Goal: Information Seeking & Learning: Learn about a topic

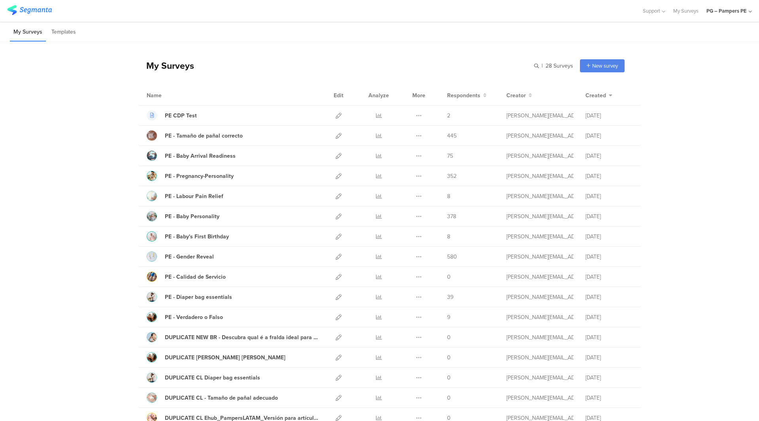
click at [754, 10] on div "Support Help Center Live Chat My Surveys PG – Pampers PE ACCOUNTS PG - Pampers …" at bounding box center [379, 11] width 759 height 22
click at [748, 11] on div "PG – Pampers PE" at bounding box center [728, 11] width 45 height 22
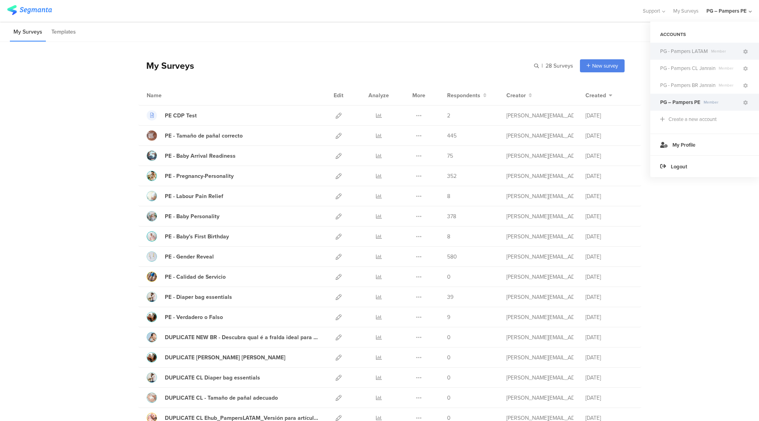
click at [703, 58] on div "PG - Pampers LATAM Member" at bounding box center [704, 51] width 109 height 17
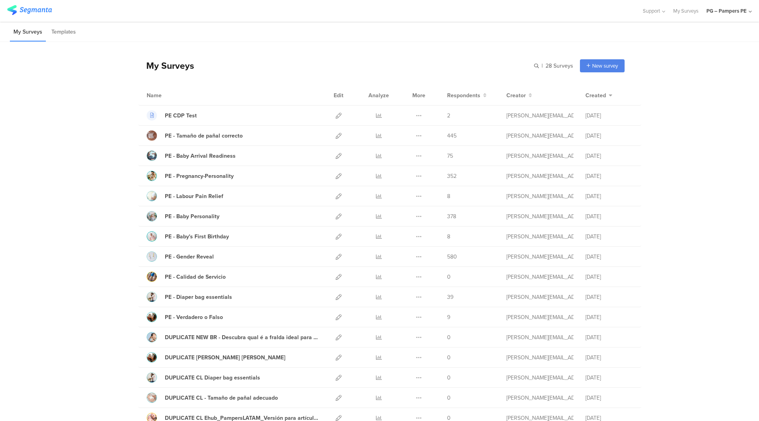
click at [725, 14] on div "PG – Pampers PE" at bounding box center [726, 11] width 40 height 8
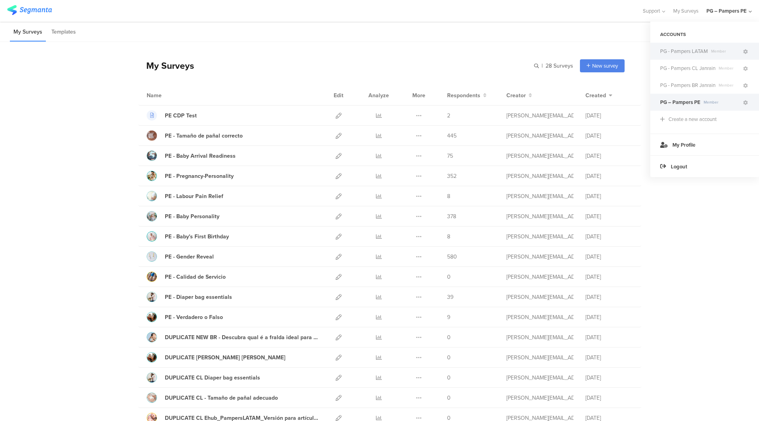
click at [690, 50] on span "PG - Pampers LATAM" at bounding box center [684, 51] width 48 height 8
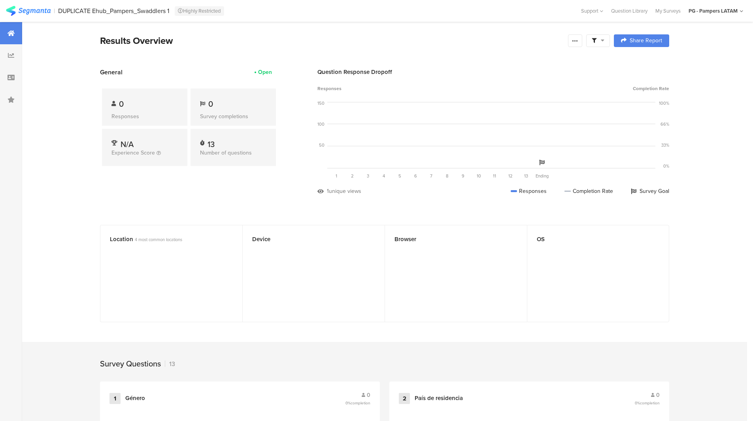
click at [604, 41] on icon at bounding box center [603, 41] width 4 height 6
click at [578, 42] on icon at bounding box center [575, 41] width 6 height 6
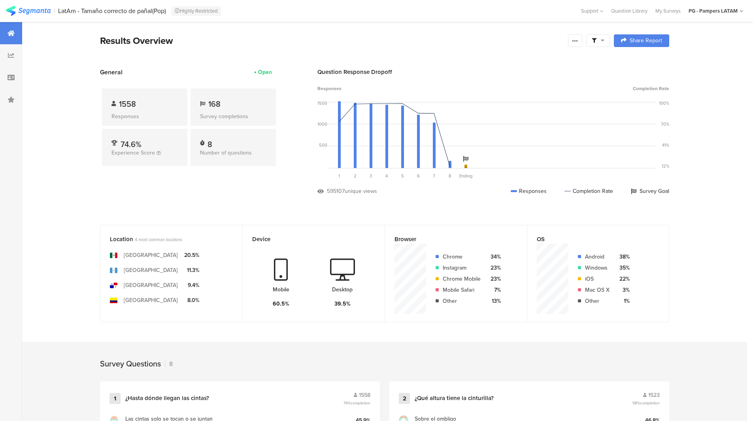
click at [603, 43] on icon at bounding box center [603, 41] width 4 height 6
click at [590, 84] on span "Edit Sample" at bounding box center [581, 84] width 28 height 8
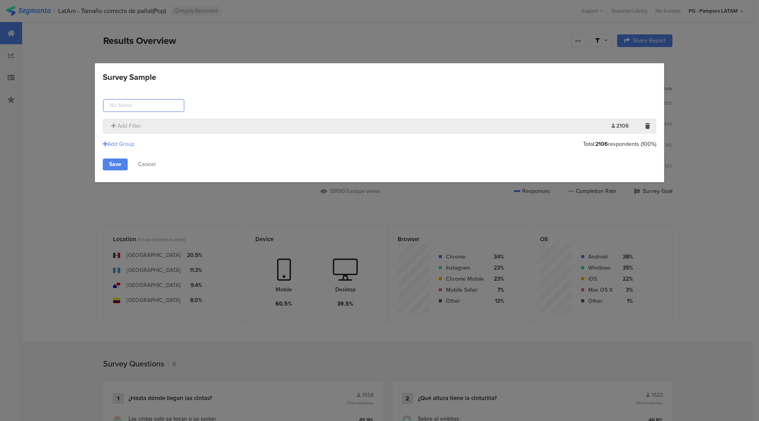
click at [151, 105] on input "Survey Sample" at bounding box center [143, 105] width 81 height 13
click at [128, 145] on div "Add Group" at bounding box center [119, 144] width 32 height 8
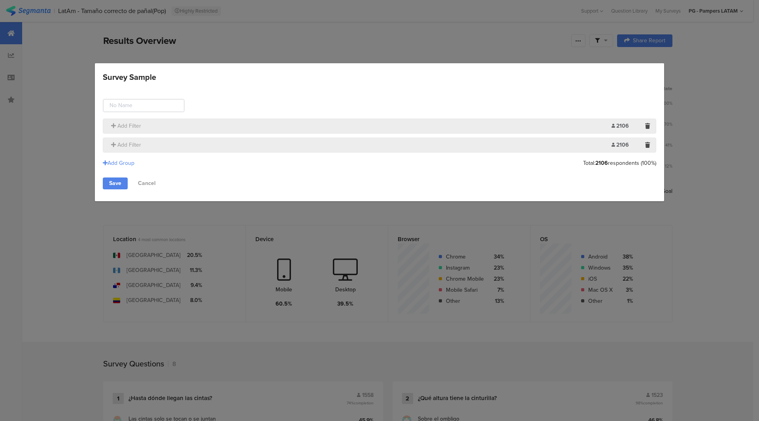
click at [147, 149] on section "Add Filter 2106 Limit:" at bounding box center [379, 145] width 553 height 15
click at [205, 124] on div "Add Filter" at bounding box center [359, 126] width 504 height 8
click at [124, 129] on span "Add Filter" at bounding box center [129, 126] width 24 height 8
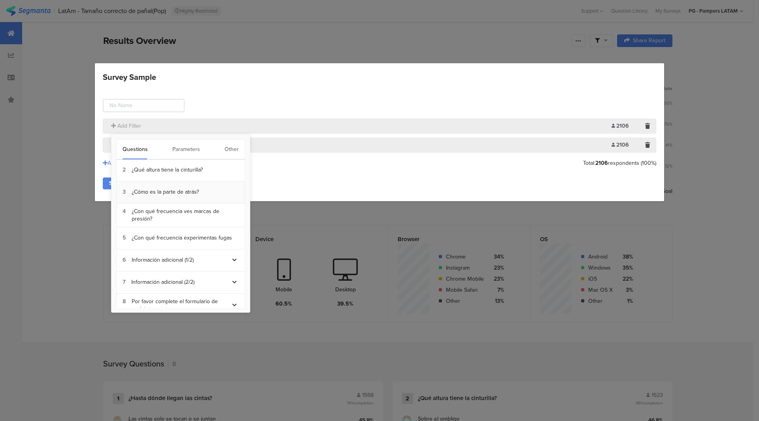
scroll to position [55, 0]
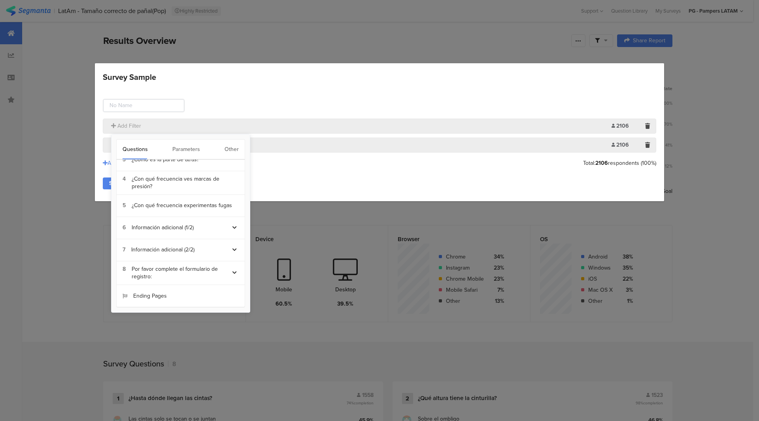
click at [184, 153] on div "Parameters" at bounding box center [186, 150] width 28 height 20
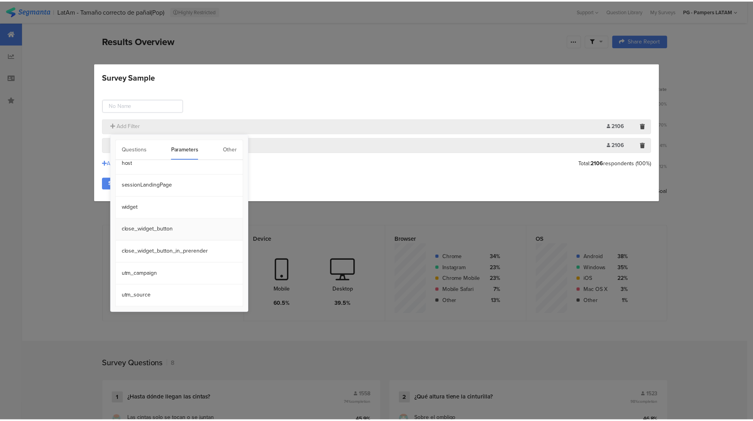
scroll to position [0, 0]
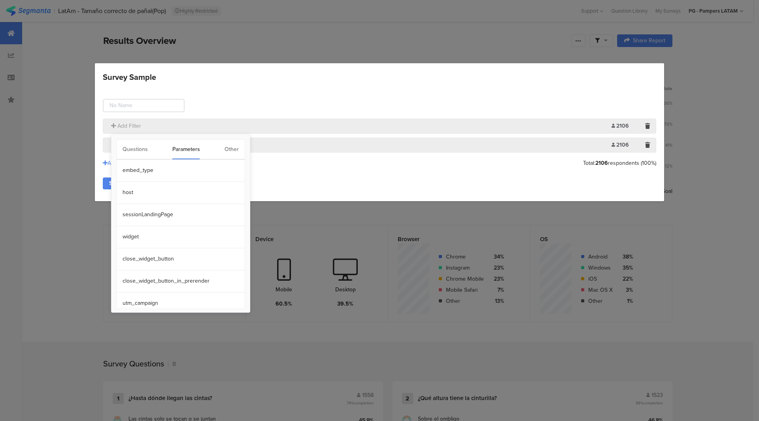
click at [223, 149] on div "Questions Parameters Other" at bounding box center [180, 149] width 129 height 21
click at [232, 149] on div "Other" at bounding box center [231, 150] width 14 height 20
click at [161, 176] on section "Time Range" at bounding box center [181, 171] width 128 height 22
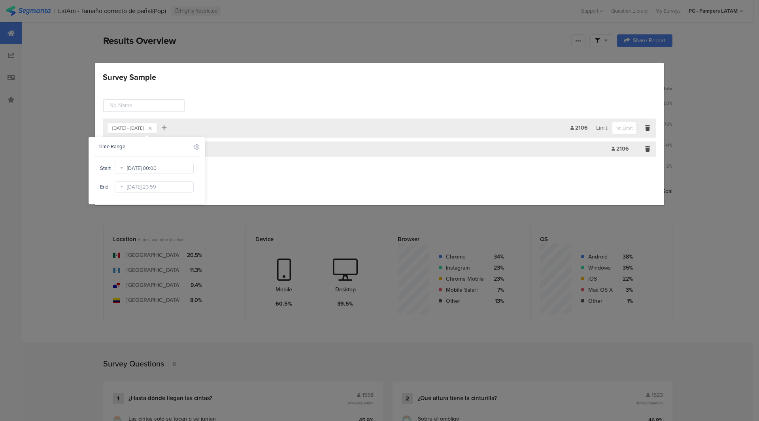
click at [162, 169] on input "[DATE] 00:00" at bounding box center [154, 168] width 79 height 11
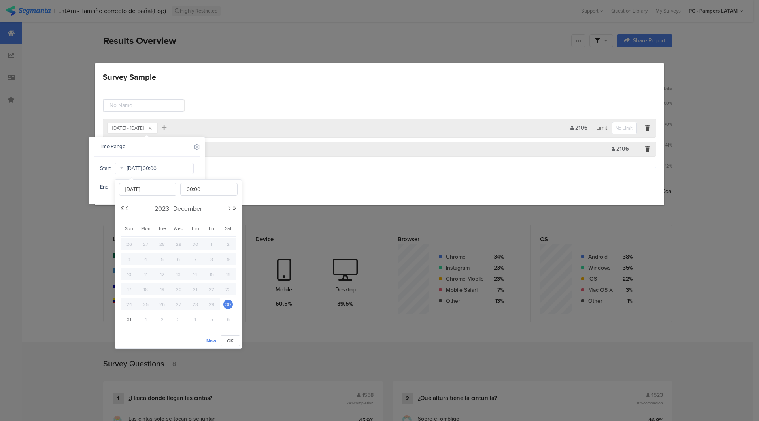
click at [128, 168] on input "[DATE] 00:00" at bounding box center [154, 168] width 79 height 11
click at [146, 190] on input "[DATE]" at bounding box center [147, 189] width 57 height 13
click at [236, 207] on button "Next Year" at bounding box center [234, 208] width 5 height 5
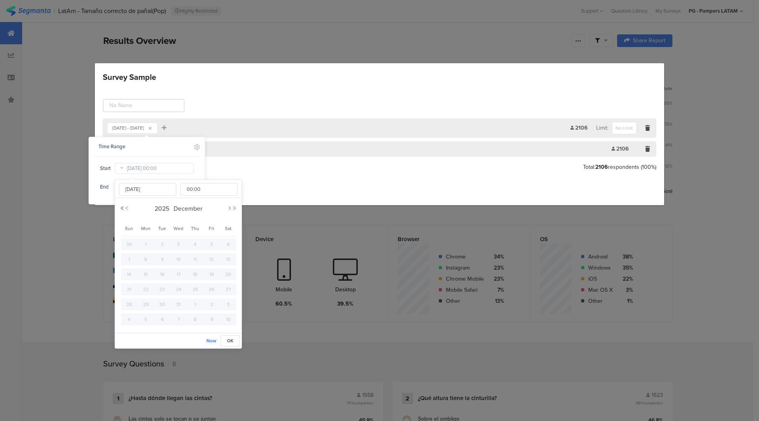
click at [236, 207] on button "Next Year" at bounding box center [234, 208] width 5 height 5
click at [190, 211] on span "December" at bounding box center [187, 208] width 33 height 9
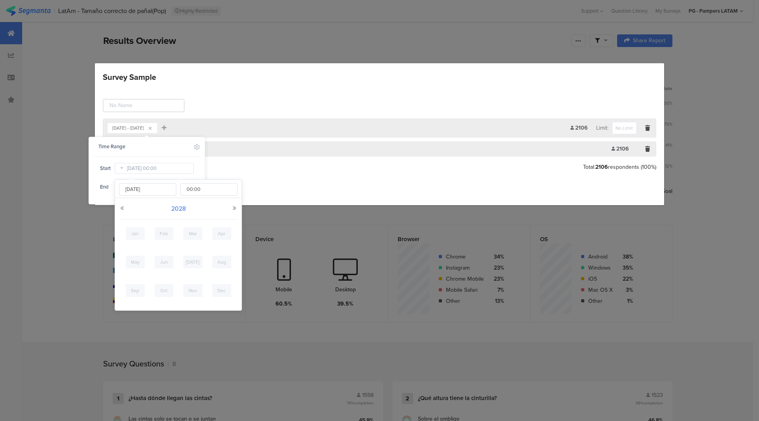
click at [178, 209] on span "2028" at bounding box center [178, 208] width 19 height 9
click at [164, 262] on link "2025" at bounding box center [164, 262] width 19 height 13
click at [193, 262] on link "[DATE]" at bounding box center [192, 262] width 19 height 13
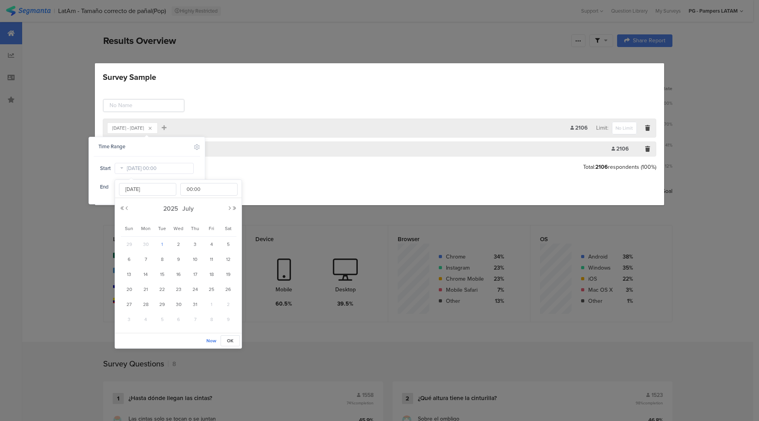
click at [162, 244] on span "1" at bounding box center [161, 243] width 9 height 9
type input "[DATE] 00:00"
type input "[DATE]"
click at [104, 185] on span "End" at bounding box center [106, 186] width 13 height 7
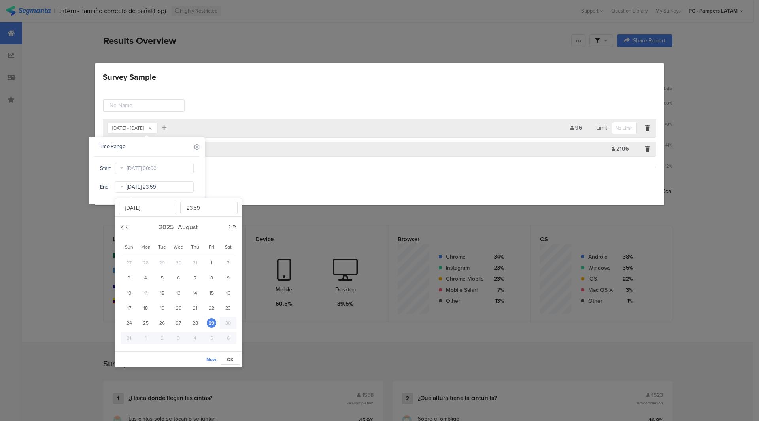
click at [138, 189] on input "[DATE] 23:59" at bounding box center [154, 186] width 79 height 11
click at [210, 322] on span "29" at bounding box center [211, 322] width 9 height 9
click at [231, 362] on span "OK" at bounding box center [230, 359] width 7 height 7
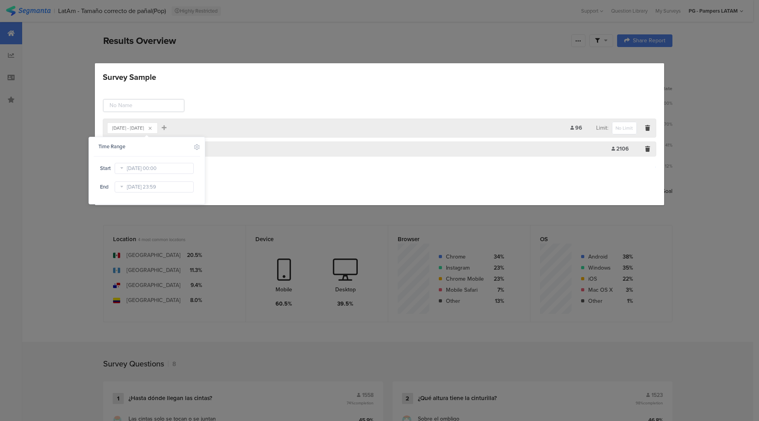
click at [437, 195] on div "[DATE] - [DATE] Add Filter 96 Limit: Add Filter 2106 Limit: Add Group Save Canc…" at bounding box center [379, 146] width 569 height 118
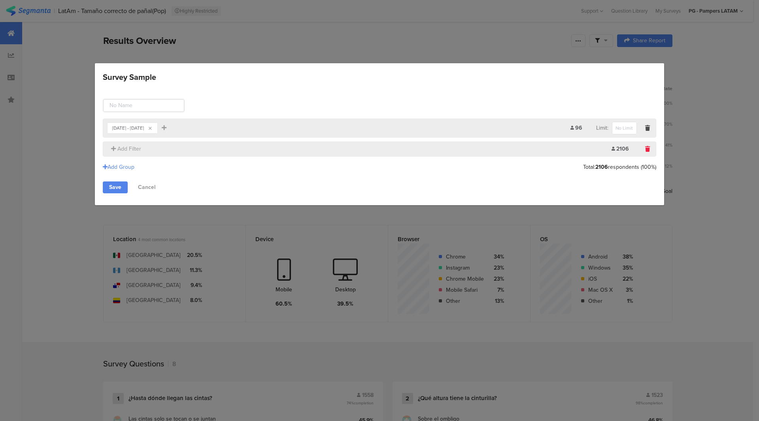
click at [647, 149] on icon "Survey Sample" at bounding box center [647, 149] width 5 height 6
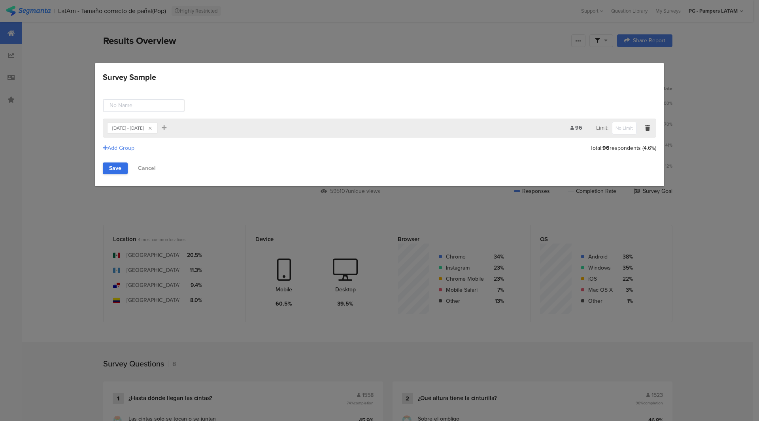
click at [121, 172] on link "Save" at bounding box center [115, 168] width 25 height 12
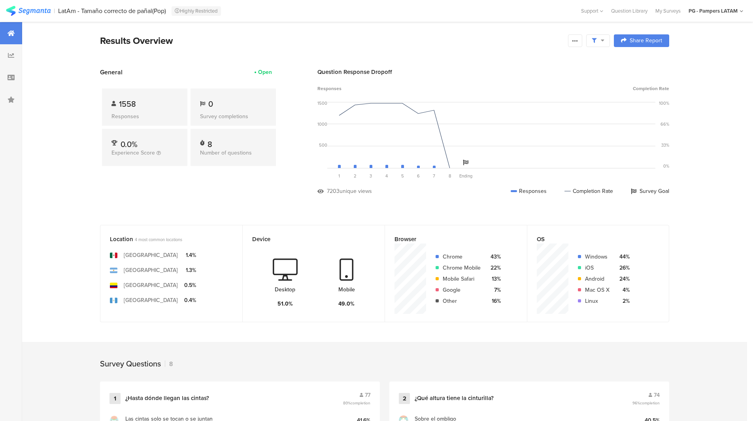
click at [604, 39] on icon at bounding box center [603, 41] width 4 height 6
click at [580, 102] on span "Edit Sample" at bounding box center [581, 106] width 28 height 8
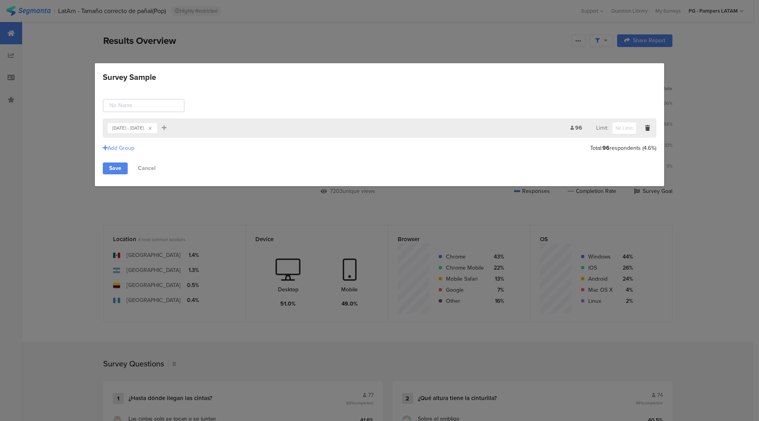
click at [581, 129] on div "96" at bounding box center [583, 128] width 26 height 8
drag, startPoint x: 605, startPoint y: 150, endPoint x: 632, endPoint y: 157, distance: 28.1
click at [629, 150] on div "Total: 96 respondents (4.6%)" at bounding box center [623, 148] width 66 height 8
click at [687, 166] on div "Survey Sample [DATE] - [DATE] Add Filter 96 Limit: Add Group Total: 96 responde…" at bounding box center [379, 210] width 759 height 421
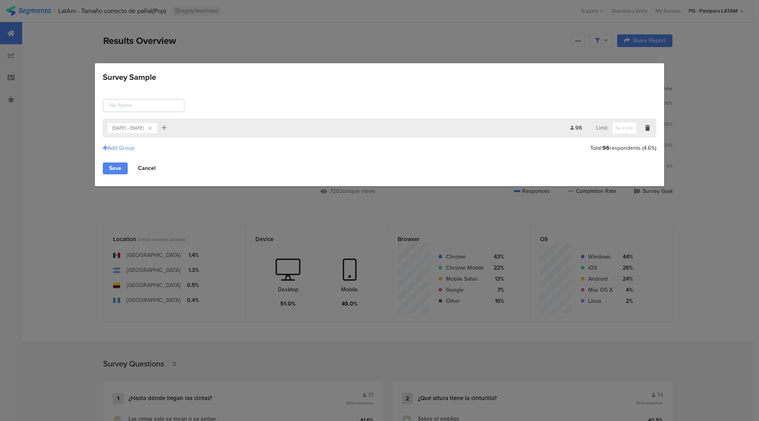
click at [140, 163] on link "Cancel" at bounding box center [147, 168] width 30 height 12
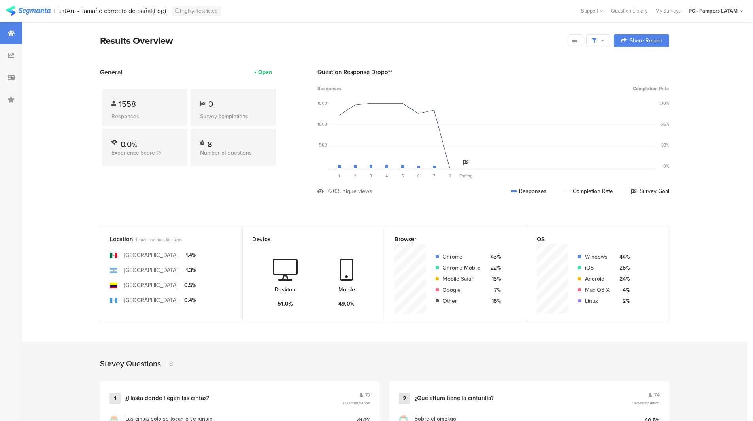
drag, startPoint x: 224, startPoint y: 143, endPoint x: 205, endPoint y: 145, distance: 19.4
click at [205, 145] on div "8" at bounding box center [233, 142] width 66 height 8
click at [206, 187] on div "General Open 1558 Responses 0 Survey completions 0.0% Experience Score 8 Number…" at bounding box center [189, 138] width 178 height 140
click at [165, 102] on div "1558" at bounding box center [144, 104] width 66 height 12
click at [266, 75] on div "Open" at bounding box center [265, 72] width 14 height 8
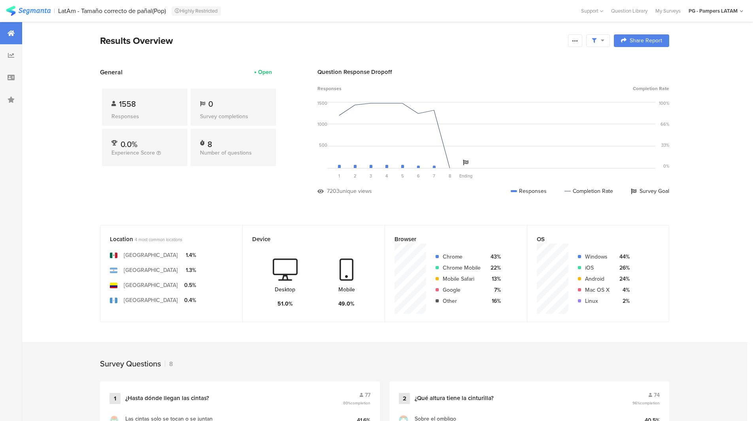
click at [596, 40] on icon at bounding box center [594, 40] width 5 height 5
click at [634, 83] on span at bounding box center [638, 84] width 12 height 6
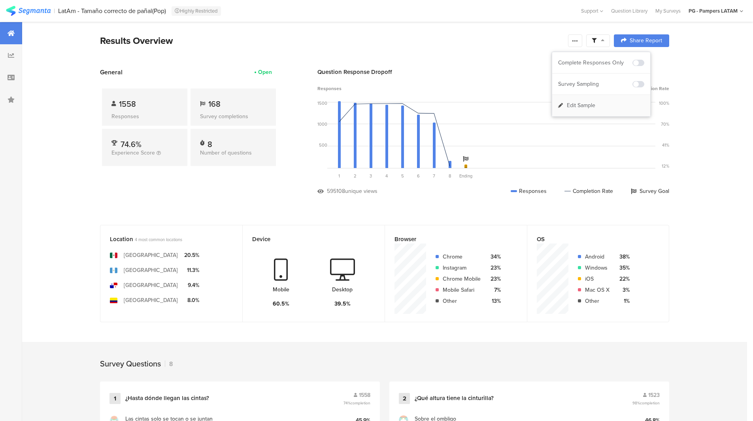
click at [586, 106] on span "Edit Sample" at bounding box center [581, 106] width 28 height 8
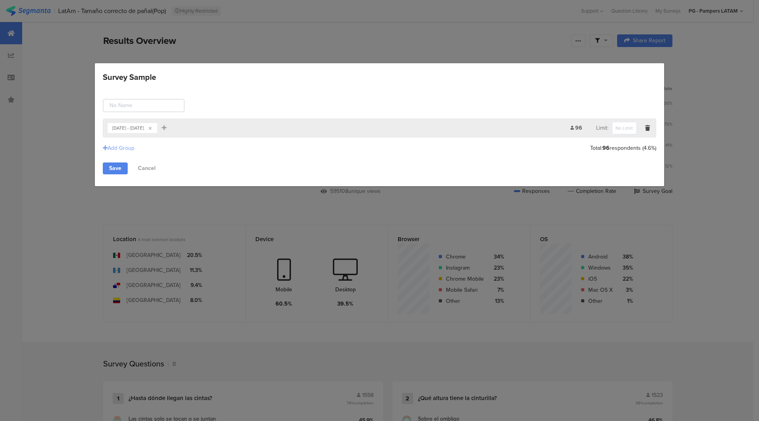
click at [130, 149] on div "Add Group" at bounding box center [119, 148] width 32 height 8
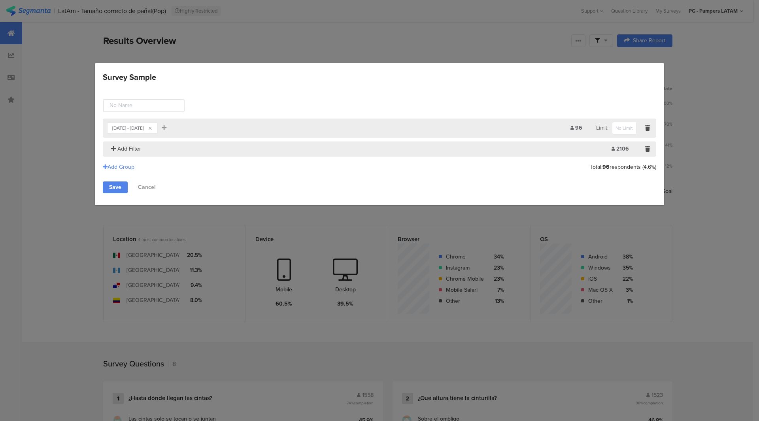
click at [119, 149] on span "Add Filter" at bounding box center [129, 149] width 24 height 8
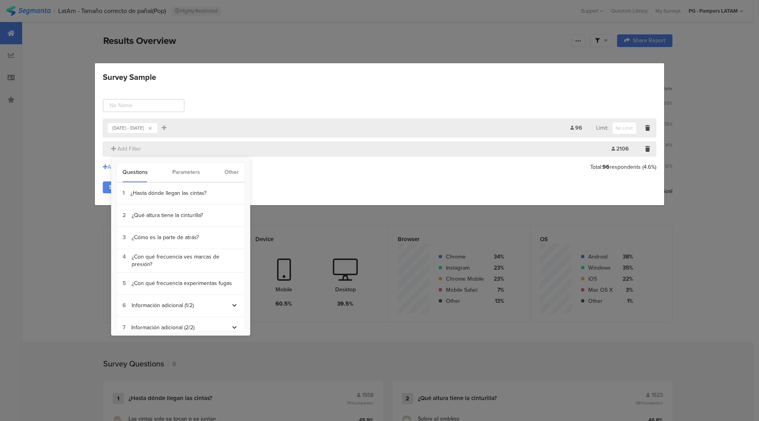
click at [238, 165] on div "Other" at bounding box center [231, 172] width 14 height 20
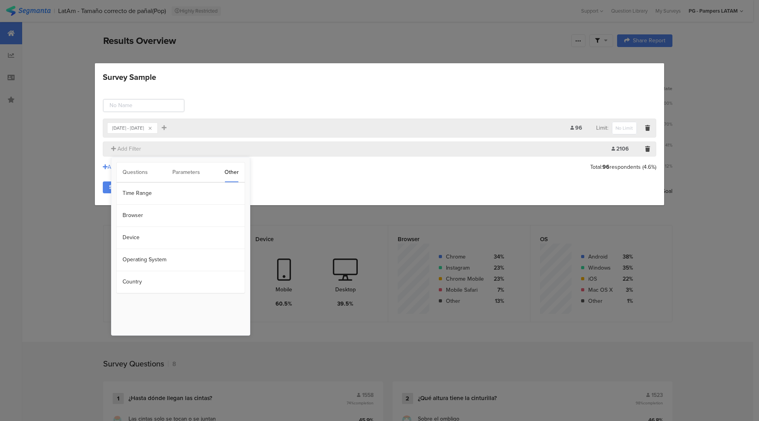
click at [272, 190] on div "Save Cancel" at bounding box center [379, 187] width 553 height 12
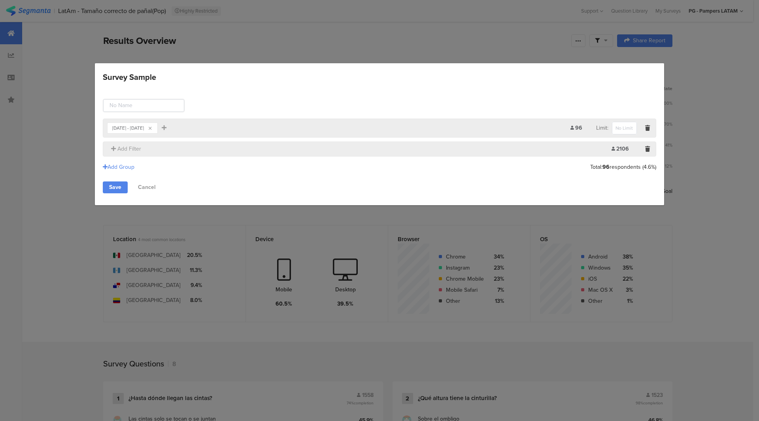
click at [471, 181] on div "Save Cancel" at bounding box center [379, 187] width 553 height 12
click at [625, 128] on input "Survey Sample" at bounding box center [624, 128] width 25 height 13
click at [647, 149] on icon "Survey Sample" at bounding box center [647, 149] width 5 height 6
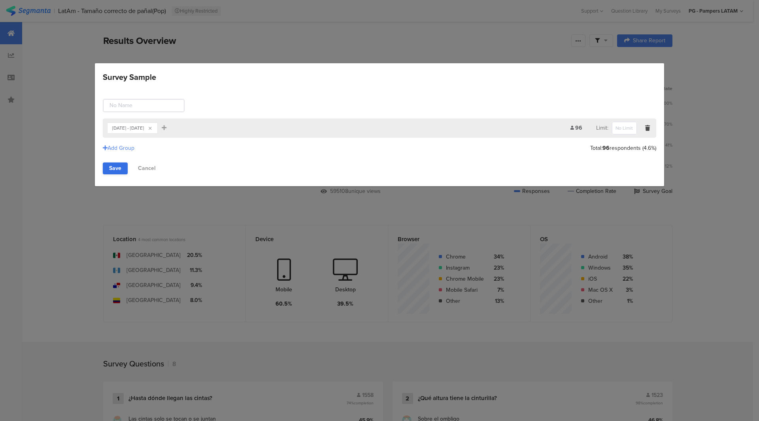
click at [115, 171] on link "Save" at bounding box center [115, 168] width 25 height 12
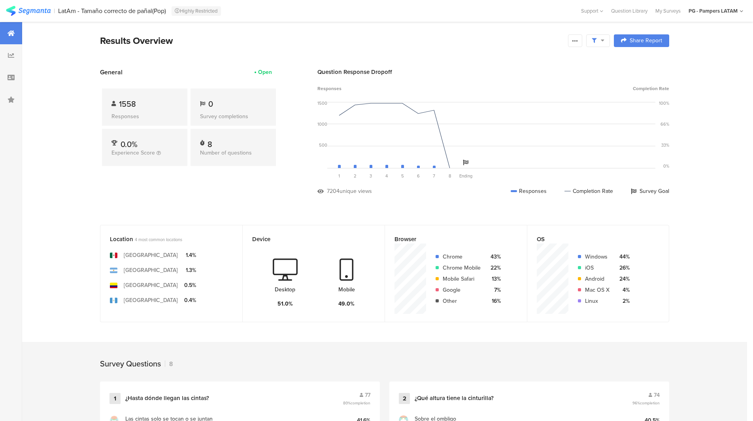
click at [604, 39] on icon at bounding box center [603, 41] width 4 height 6
click at [592, 109] on span "Edit Sample" at bounding box center [581, 106] width 28 height 8
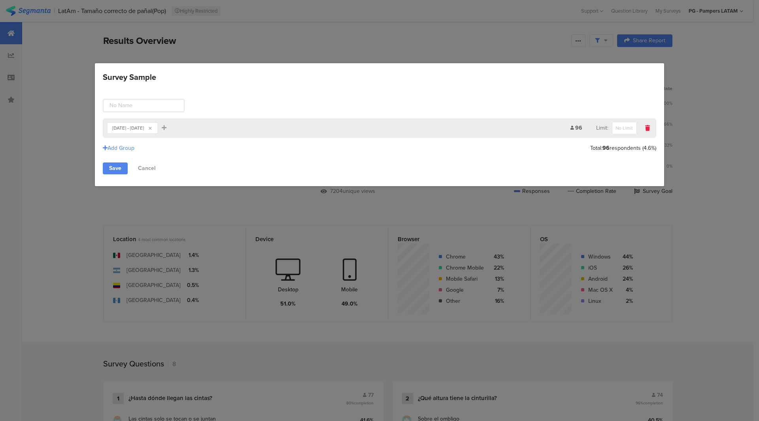
click at [646, 127] on icon "Survey Sample" at bounding box center [647, 128] width 5 height 6
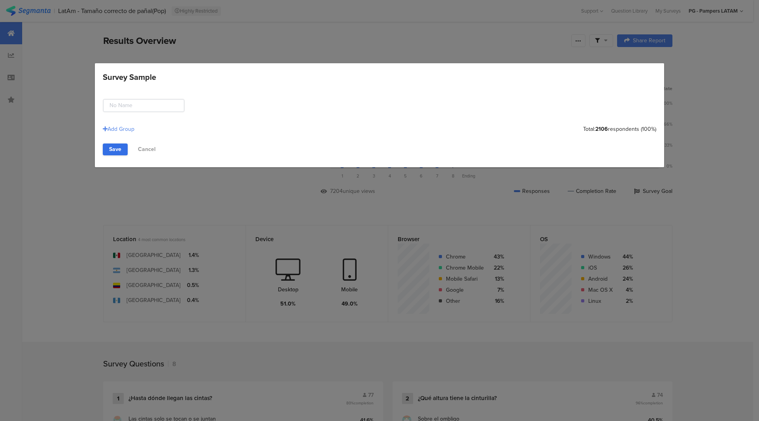
click at [115, 151] on link "Save" at bounding box center [115, 149] width 25 height 12
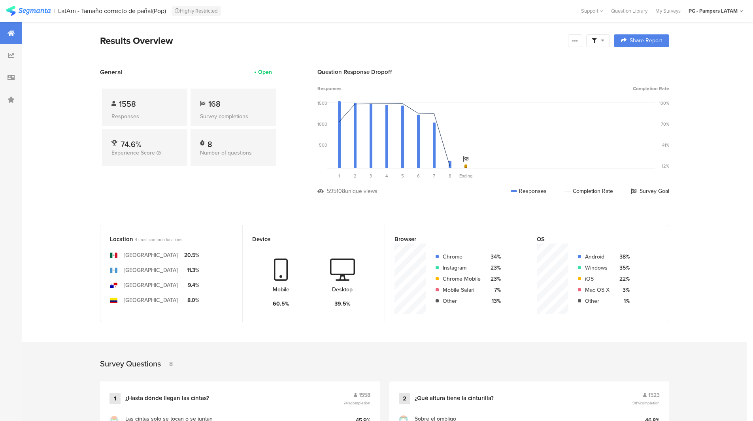
click at [602, 36] on div at bounding box center [598, 40] width 24 height 13
click at [590, 82] on span "Edit Sample" at bounding box center [581, 84] width 28 height 8
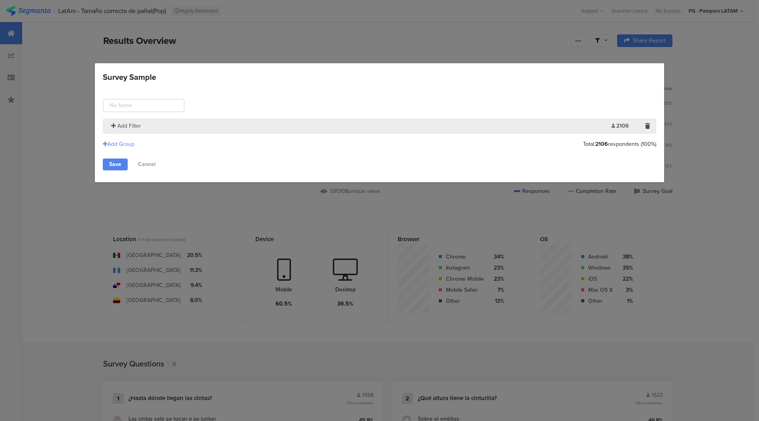
click at [126, 124] on span "Add Filter" at bounding box center [129, 126] width 24 height 8
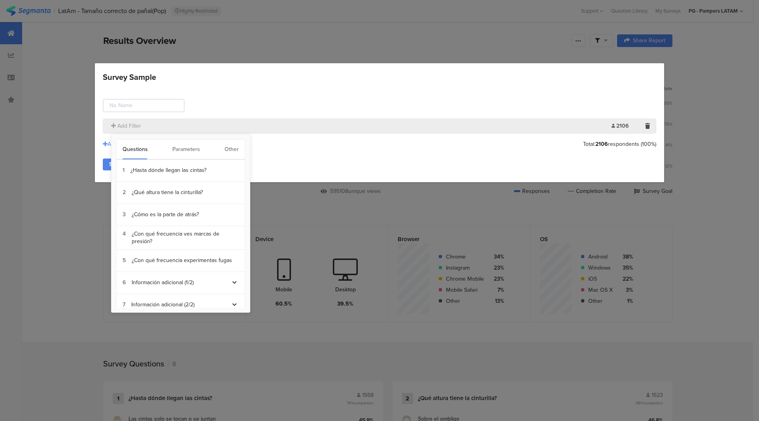
click at [228, 150] on div "Other" at bounding box center [231, 150] width 14 height 20
click at [149, 177] on section "Time Range" at bounding box center [181, 171] width 128 height 22
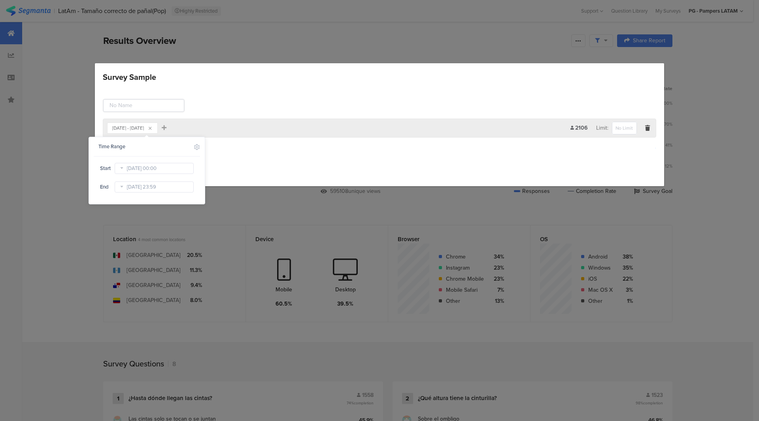
click at [123, 169] on icon at bounding box center [122, 168] width 10 height 13
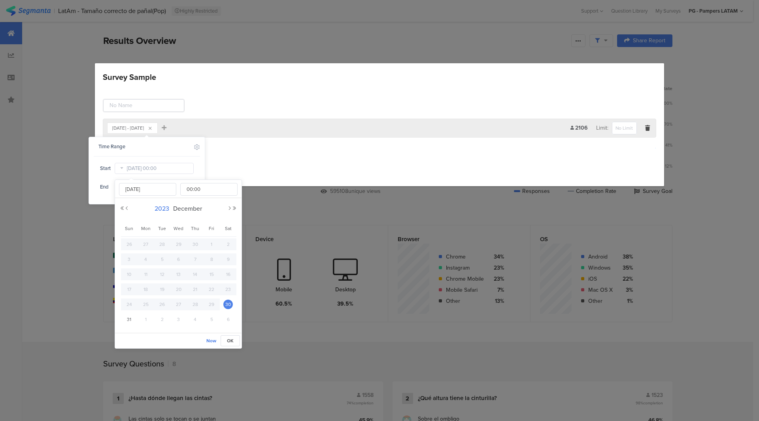
click at [166, 210] on span "2023" at bounding box center [162, 208] width 19 height 9
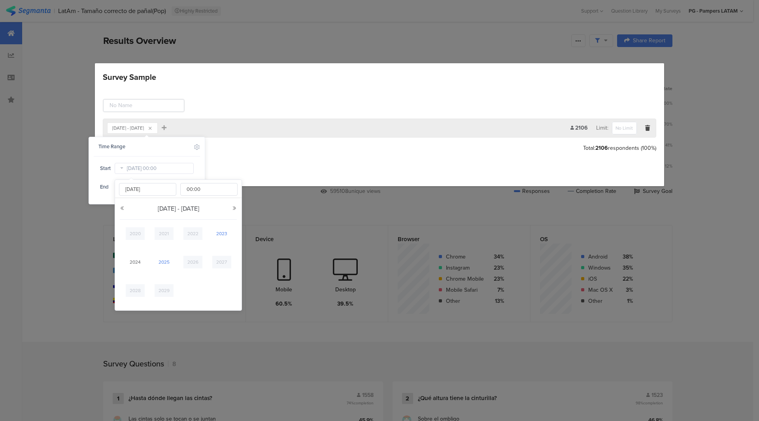
click at [165, 262] on link "2025" at bounding box center [164, 262] width 19 height 13
click at [187, 263] on link "[DATE]" at bounding box center [192, 262] width 19 height 13
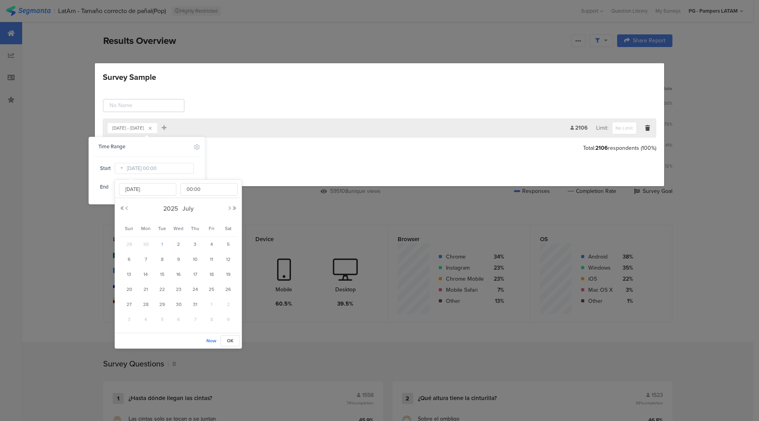
click at [162, 243] on span "1" at bounding box center [161, 243] width 9 height 9
type input "[DATE] 00:00"
type input "[DATE]"
click at [109, 181] on div "End [DATE] 23:59" at bounding box center [147, 187] width 94 height 13
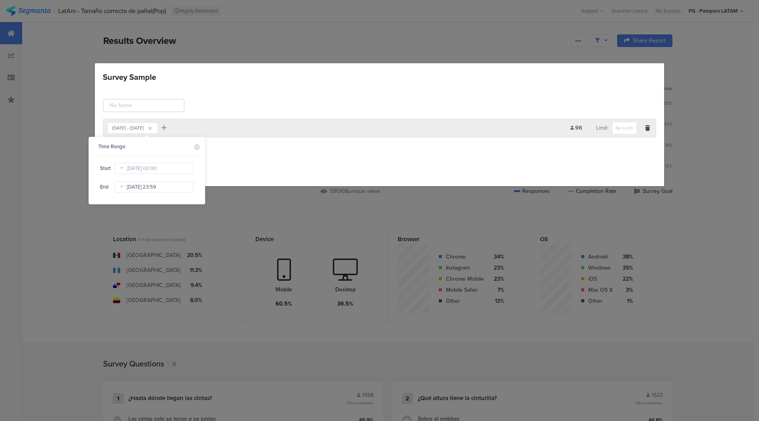
click at [130, 188] on input "[DATE] 23:59" at bounding box center [154, 186] width 79 height 11
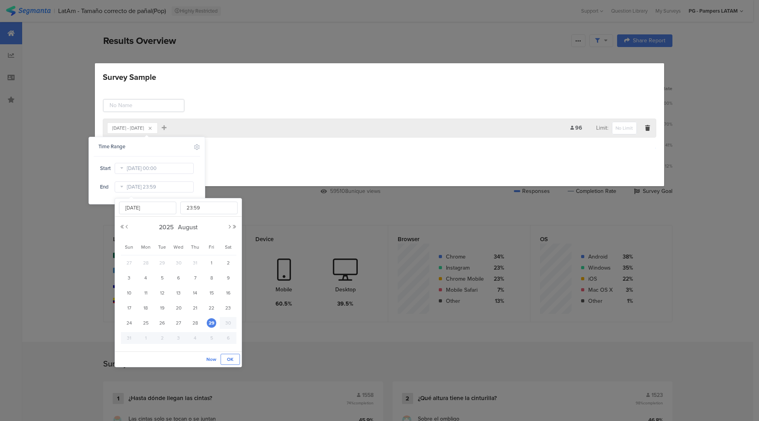
click at [229, 360] on span "OK" at bounding box center [230, 359] width 7 height 7
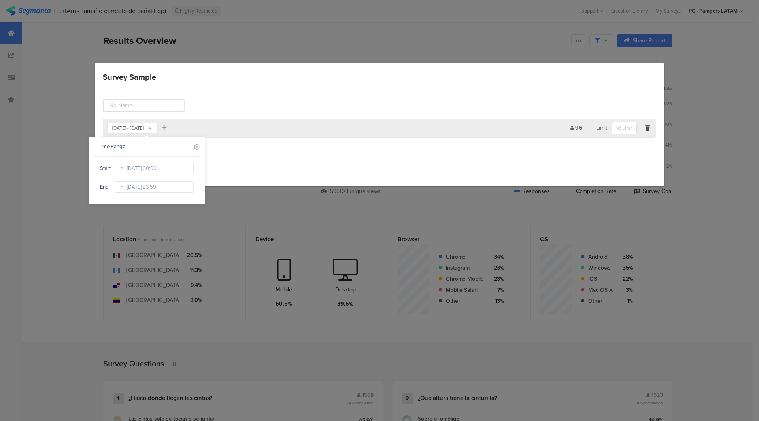
click at [259, 173] on div "Save Cancel" at bounding box center [379, 168] width 553 height 12
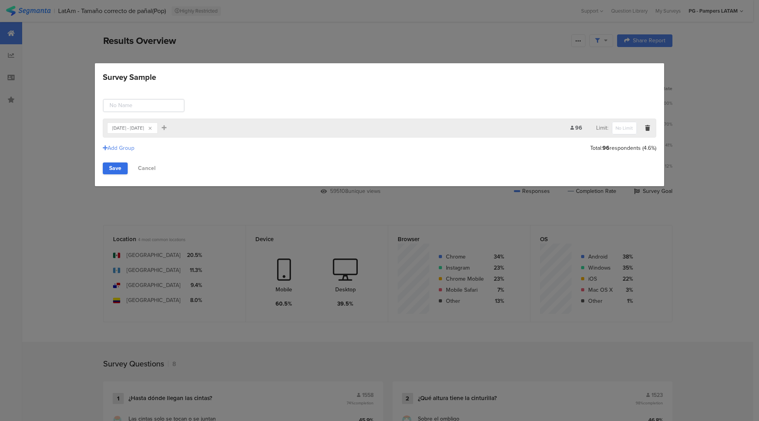
click at [116, 170] on link "Save" at bounding box center [115, 168] width 25 height 12
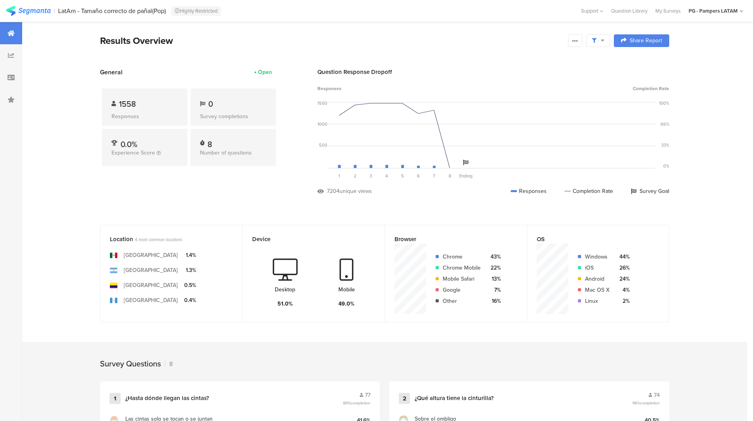
click at [578, 40] on icon at bounding box center [575, 41] width 6 height 6
click at [496, 117] on span "Export Results" at bounding box center [493, 120] width 36 height 8
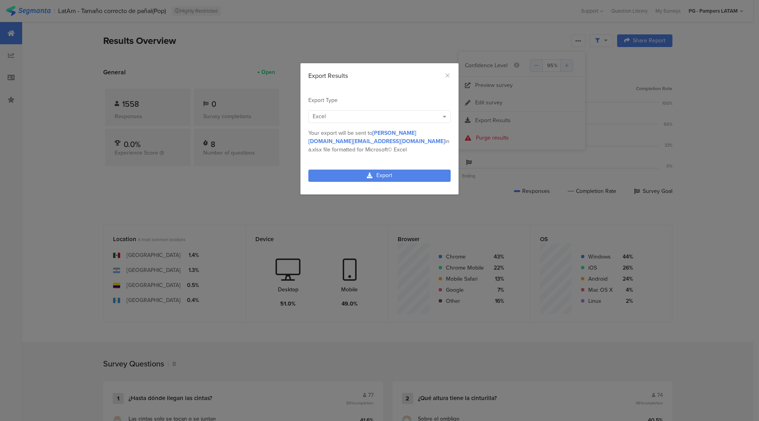
click at [415, 118] on div "Excel" at bounding box center [376, 116] width 126 height 8
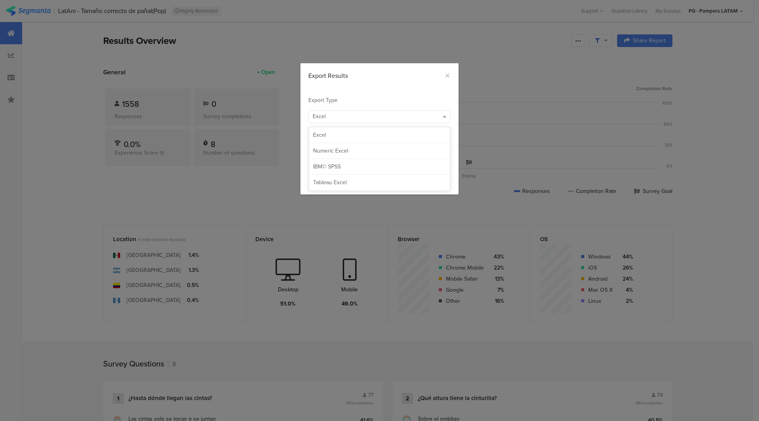
click at [415, 118] on div "Excel" at bounding box center [376, 116] width 126 height 8
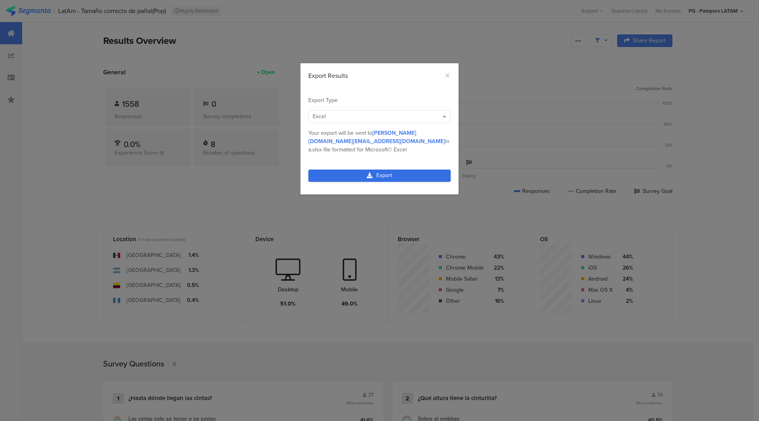
click at [399, 170] on link "Export" at bounding box center [379, 176] width 142 height 12
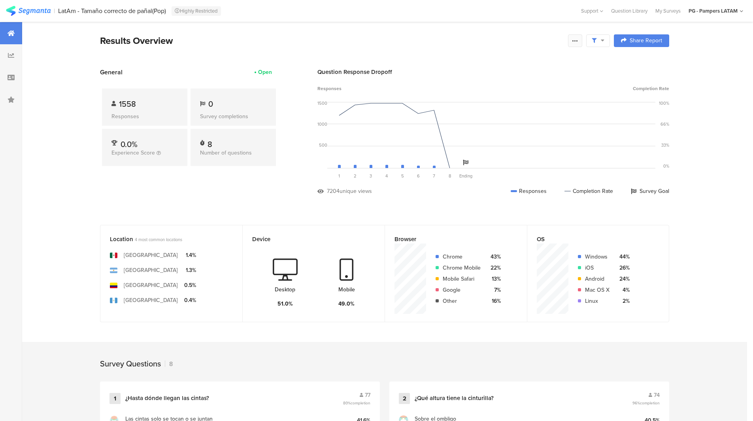
click at [577, 40] on icon at bounding box center [575, 41] width 6 height 6
click at [509, 123] on span "Export Results" at bounding box center [493, 120] width 36 height 8
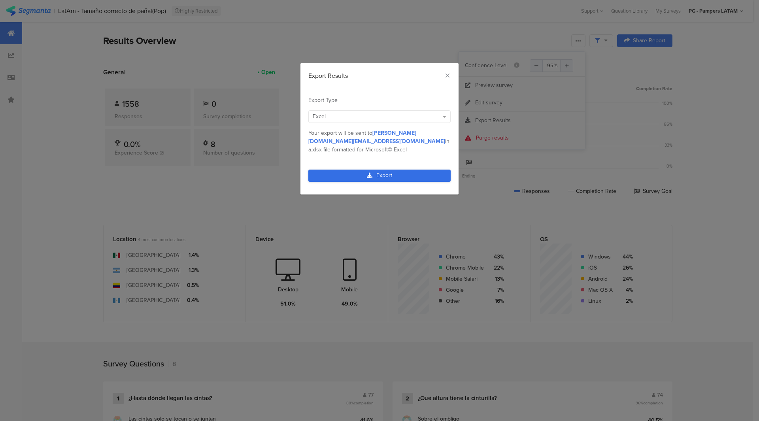
click at [391, 170] on link "Export" at bounding box center [379, 176] width 142 height 12
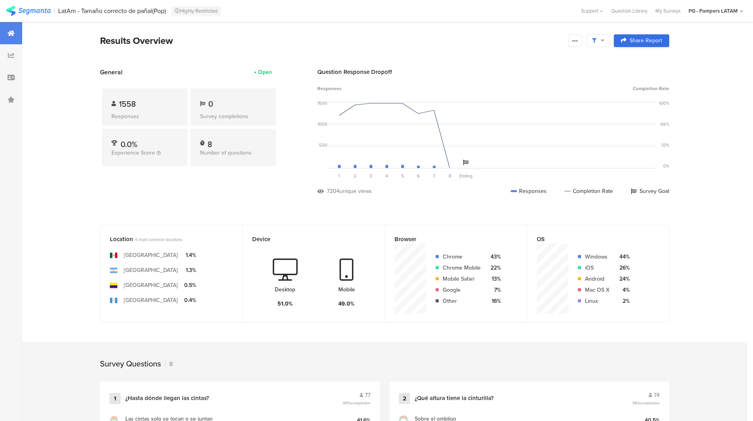
click at [650, 43] on span "Share Report" at bounding box center [646, 41] width 32 height 6
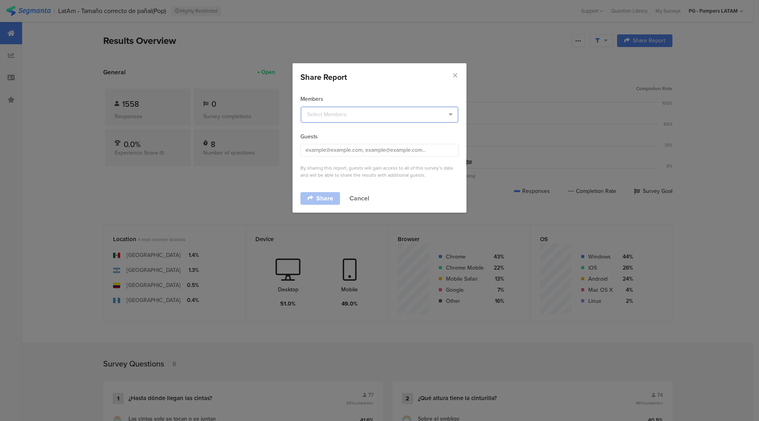
click at [402, 116] on input "dialog" at bounding box center [379, 115] width 157 height 16
click at [415, 98] on div "Members" at bounding box center [379, 99] width 158 height 8
click at [456, 78] on icon "Close" at bounding box center [455, 75] width 7 height 7
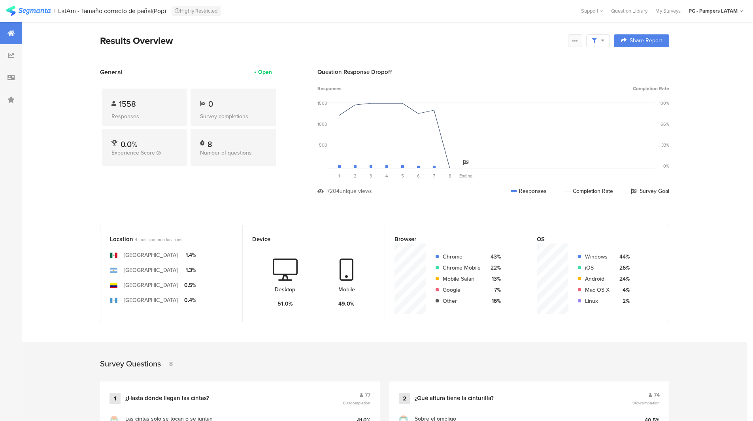
click at [582, 38] on div at bounding box center [575, 40] width 14 height 13
click at [609, 41] on div at bounding box center [598, 40] width 24 height 13
click at [637, 64] on span at bounding box center [638, 63] width 12 height 6
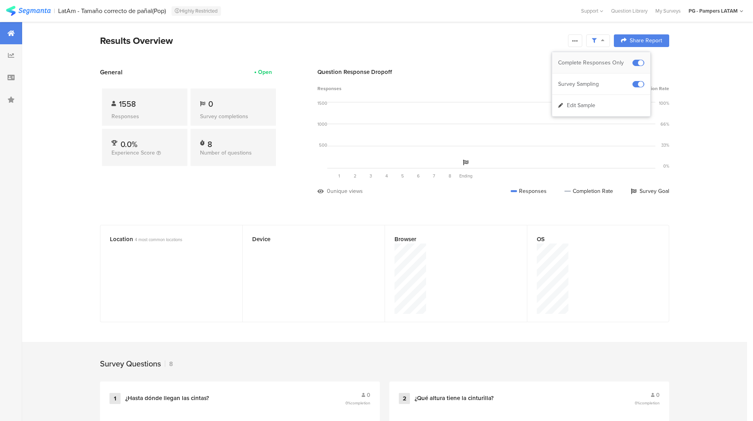
click at [637, 64] on span at bounding box center [638, 63] width 12 height 6
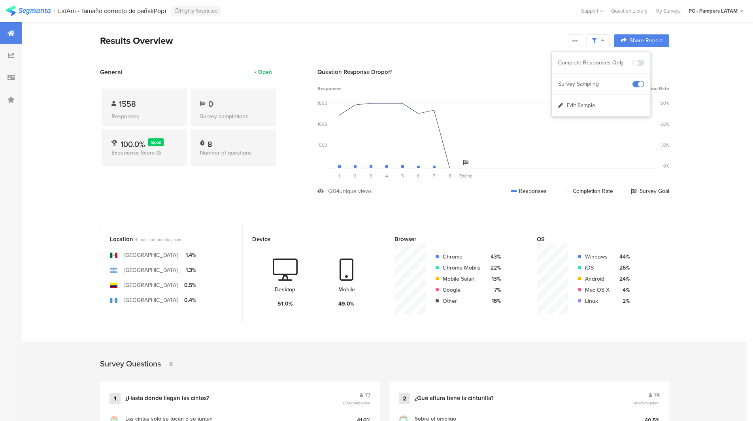
click at [360, 190] on div "unique views" at bounding box center [355, 191] width 32 height 8
click at [497, 255] on div "43%" at bounding box center [494, 257] width 14 height 8
